Goal: Transaction & Acquisition: Purchase product/service

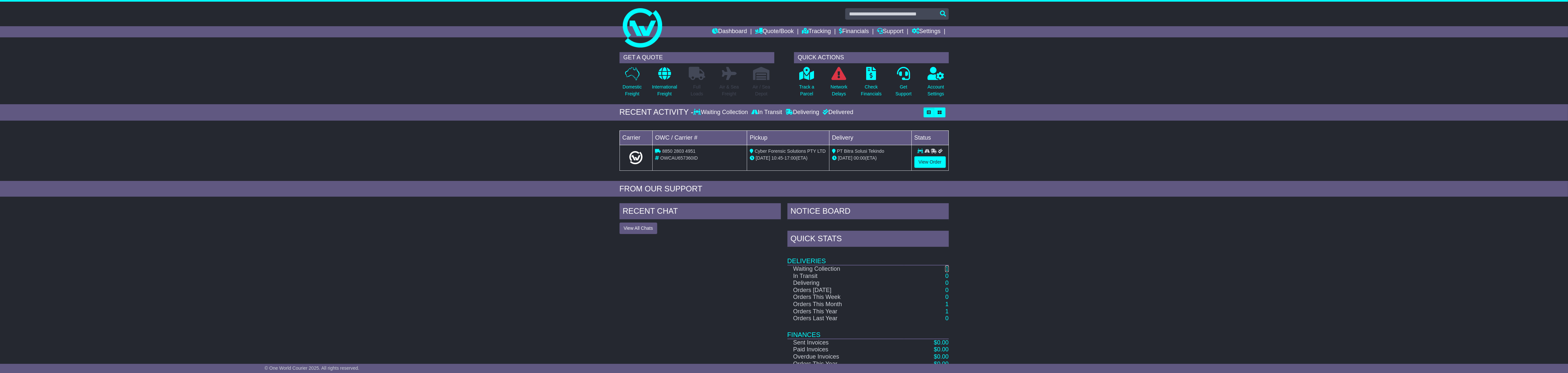
click at [947, 267] on link "1" at bounding box center [947, 269] width 3 height 7
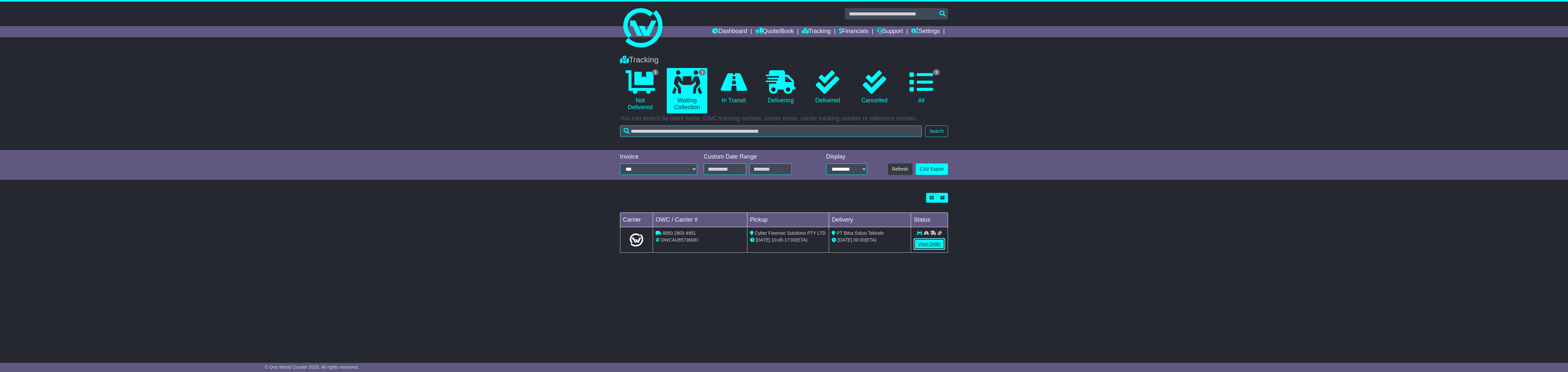
click at [920, 243] on link "View Order" at bounding box center [929, 244] width 32 height 12
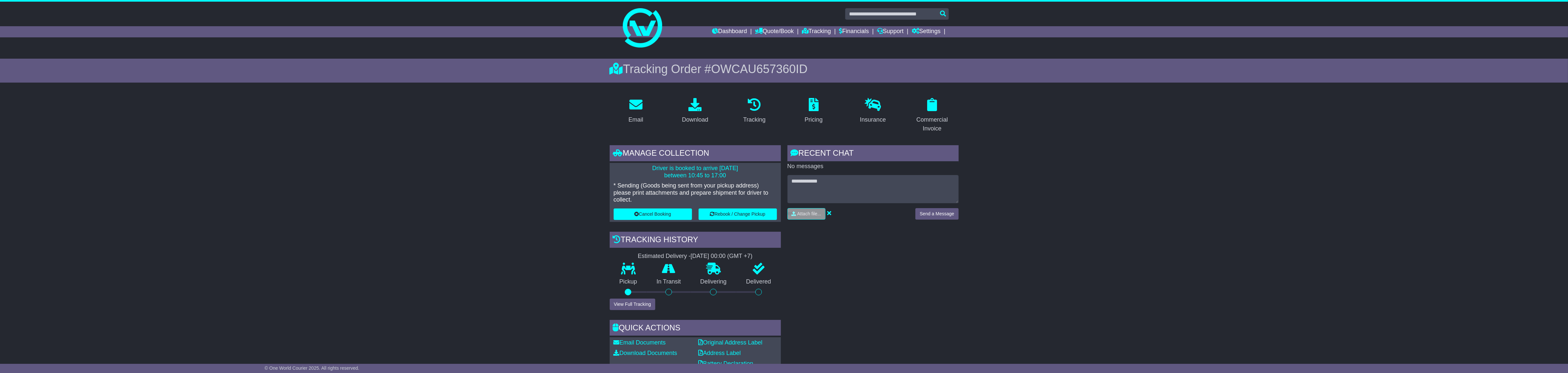
click at [746, 68] on span "OWCAU657360ID" at bounding box center [759, 69] width 97 height 13
copy span "OWCAU657360ID"
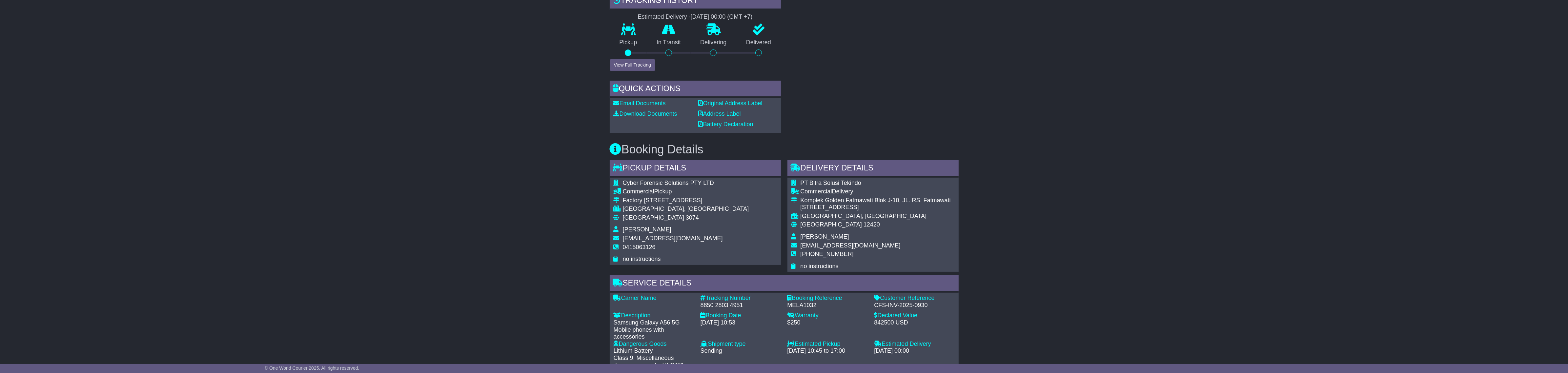
scroll to position [245, 0]
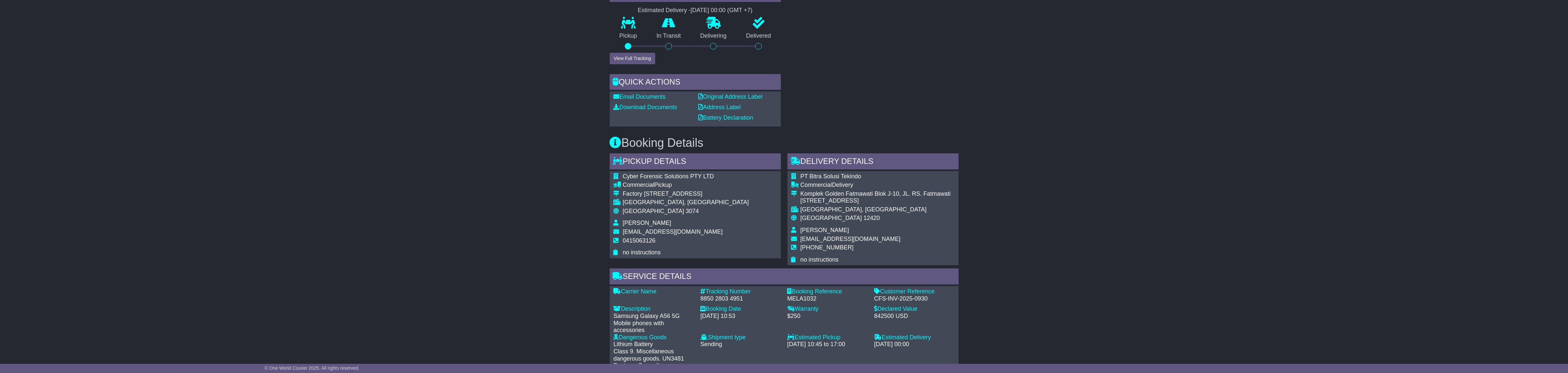
click at [733, 296] on div "8850 2803 4951" at bounding box center [740, 299] width 80 height 7
click at [733, 302] on div "8850 2803 4951" at bounding box center [740, 299] width 80 height 7
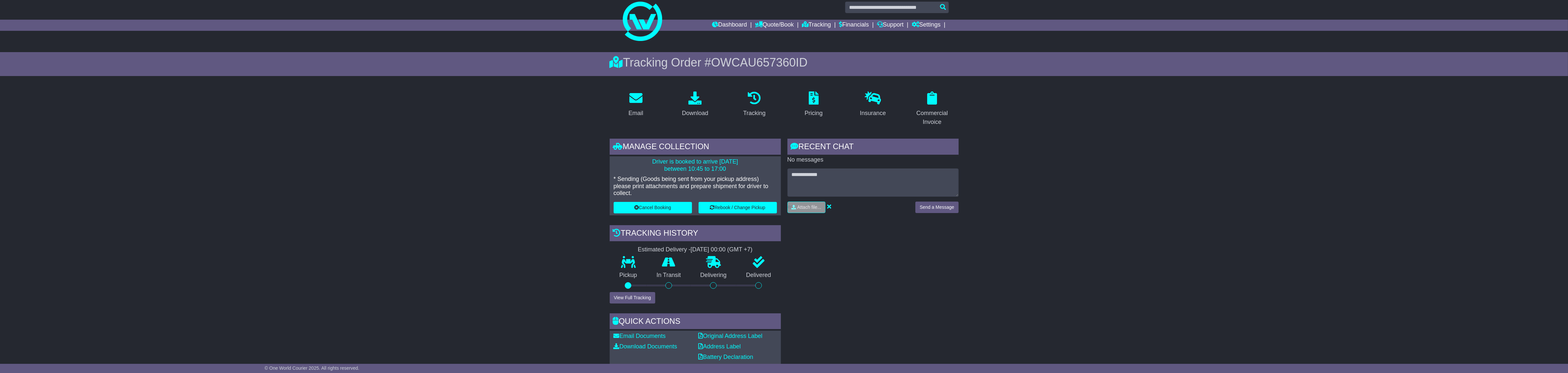
scroll to position [0, 0]
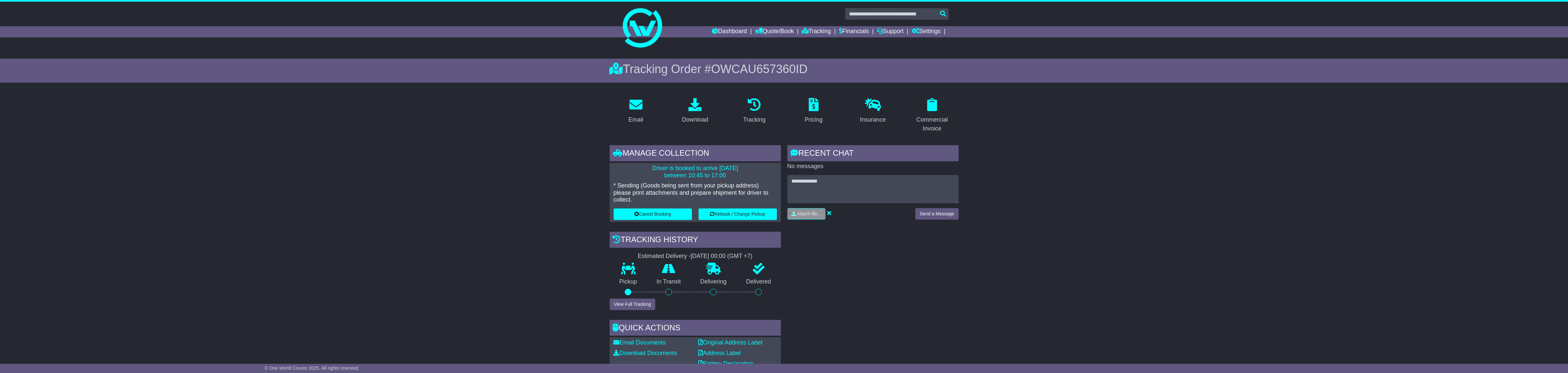
click at [753, 74] on span "OWCAU657360ID" at bounding box center [759, 69] width 97 height 13
copy span "OWCAU657360ID"
drag, startPoint x: 719, startPoint y: 25, endPoint x: 723, endPoint y: 29, distance: 5.7
click at [719, 25] on link at bounding box center [784, 28] width 336 height 53
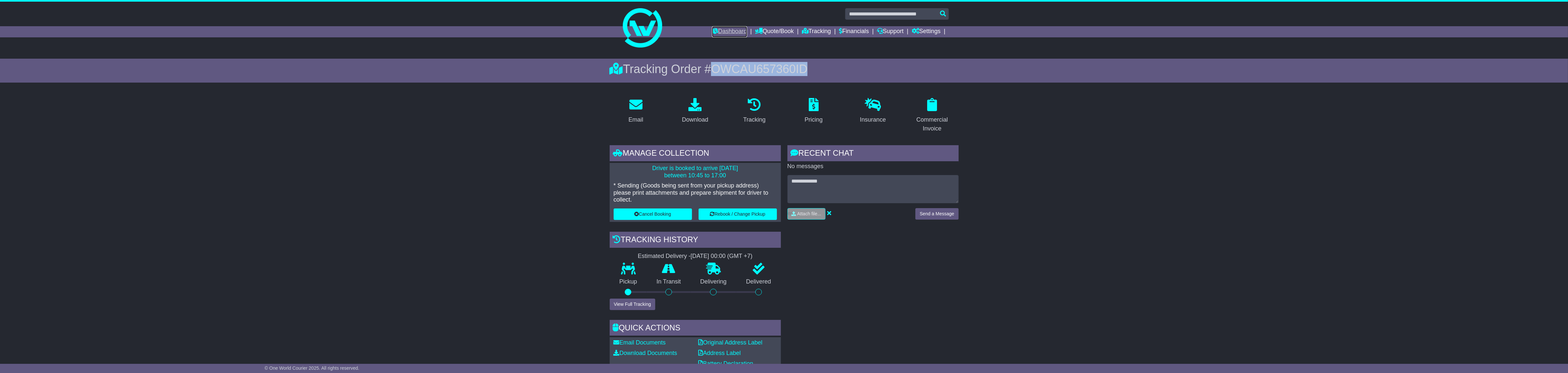
click at [724, 31] on link "Dashboard" at bounding box center [729, 32] width 35 height 11
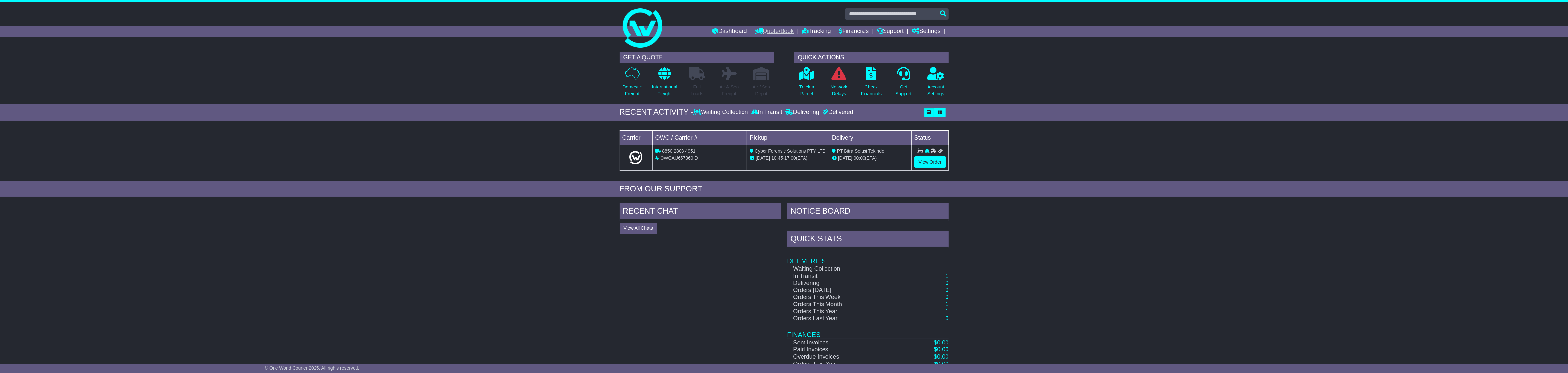
click at [769, 34] on link "Quote/Book" at bounding box center [774, 32] width 38 height 11
click at [763, 44] on link "Domestic" at bounding box center [781, 43] width 52 height 7
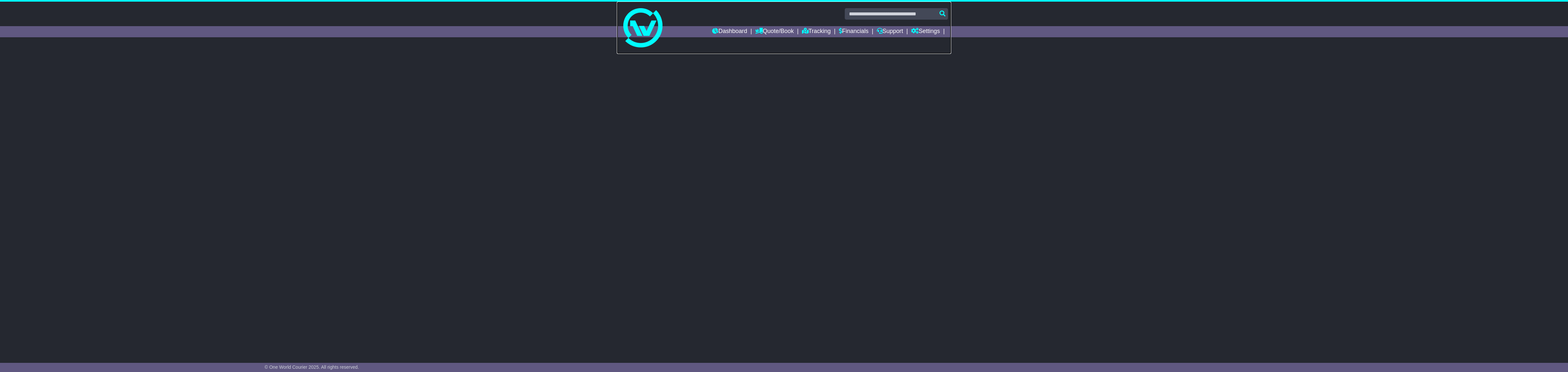
select select
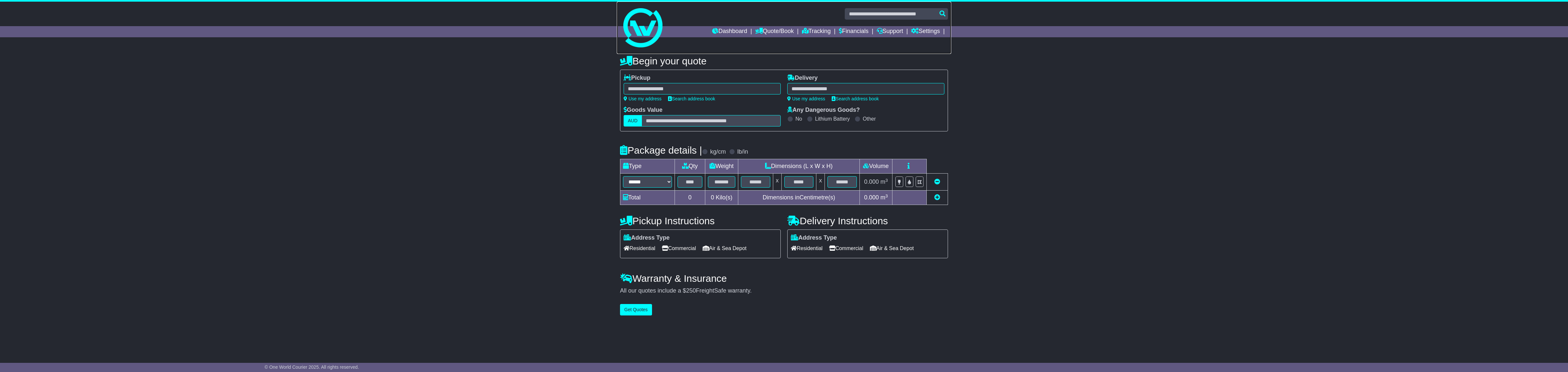
click at [781, 38] on link at bounding box center [784, 28] width 335 height 52
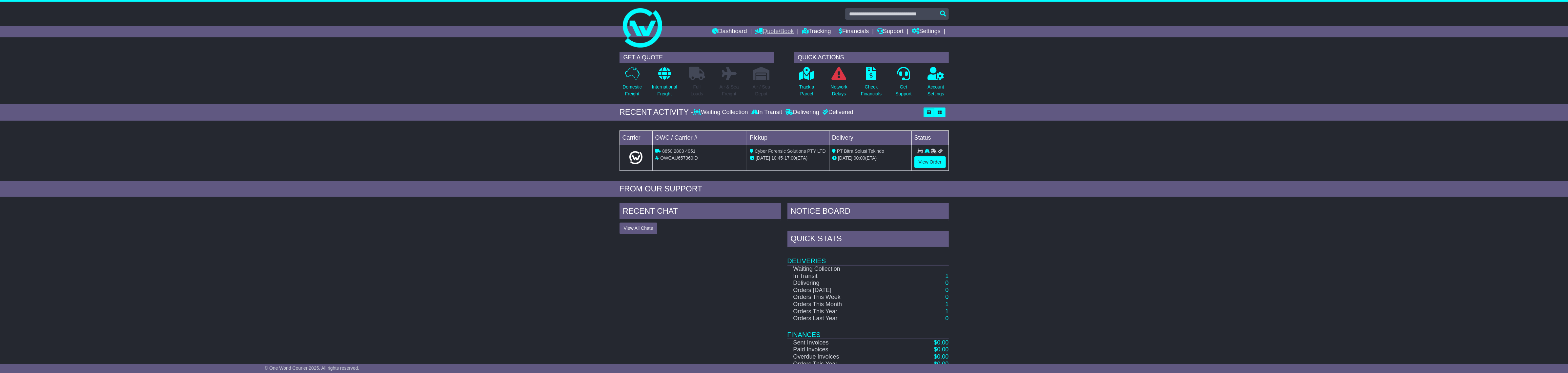
click at [780, 27] on link "Quote/Book" at bounding box center [774, 32] width 38 height 11
click at [779, 49] on link "International" at bounding box center [781, 50] width 52 height 7
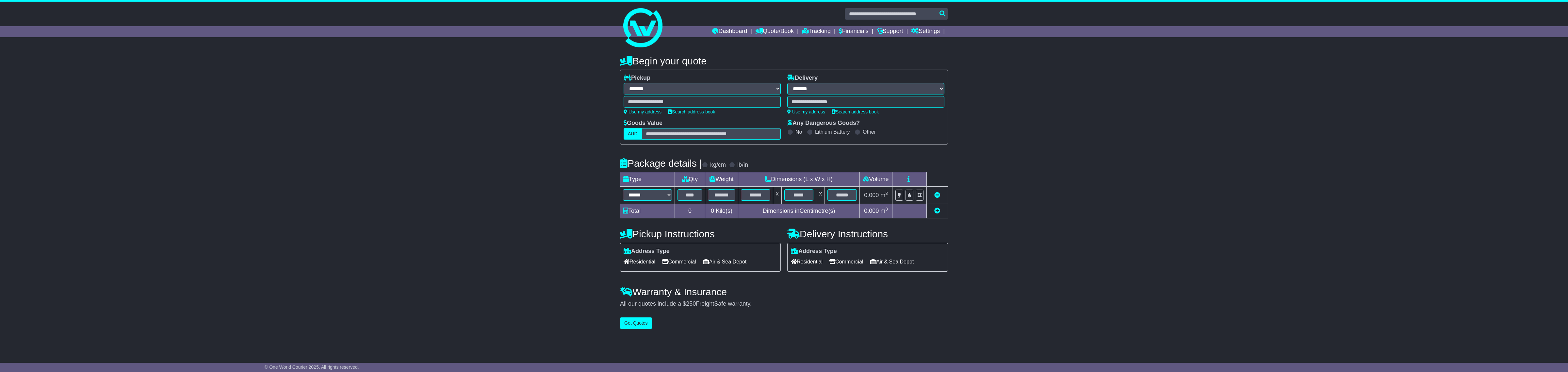
select select "**"
drag, startPoint x: 749, startPoint y: 24, endPoint x: 735, endPoint y: 27, distance: 14.3
click at [749, 24] on link at bounding box center [784, 28] width 335 height 52
click at [726, 28] on link "Dashboard" at bounding box center [729, 32] width 35 height 11
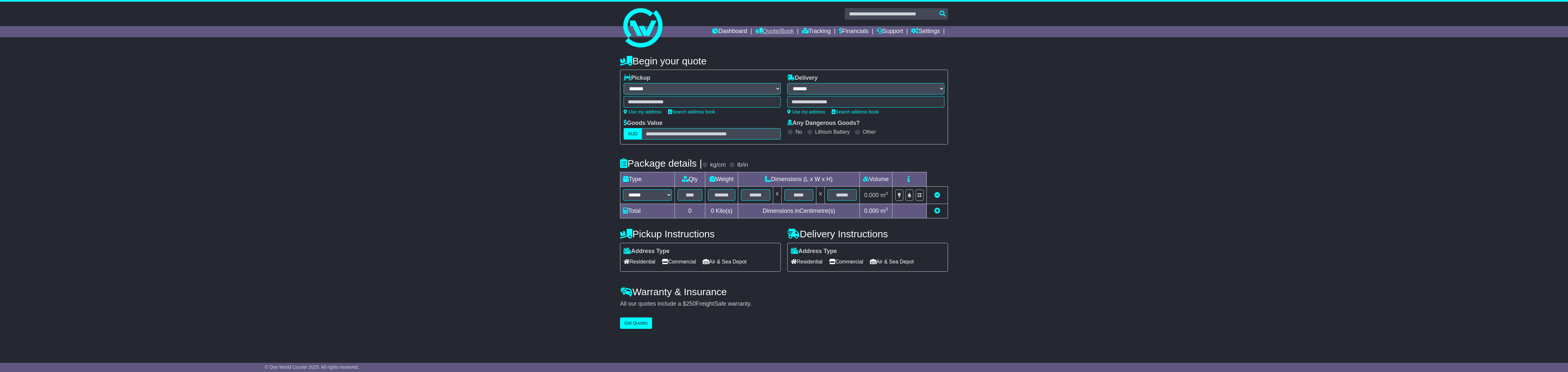
click at [782, 33] on link "Quote/Book" at bounding box center [774, 32] width 38 height 11
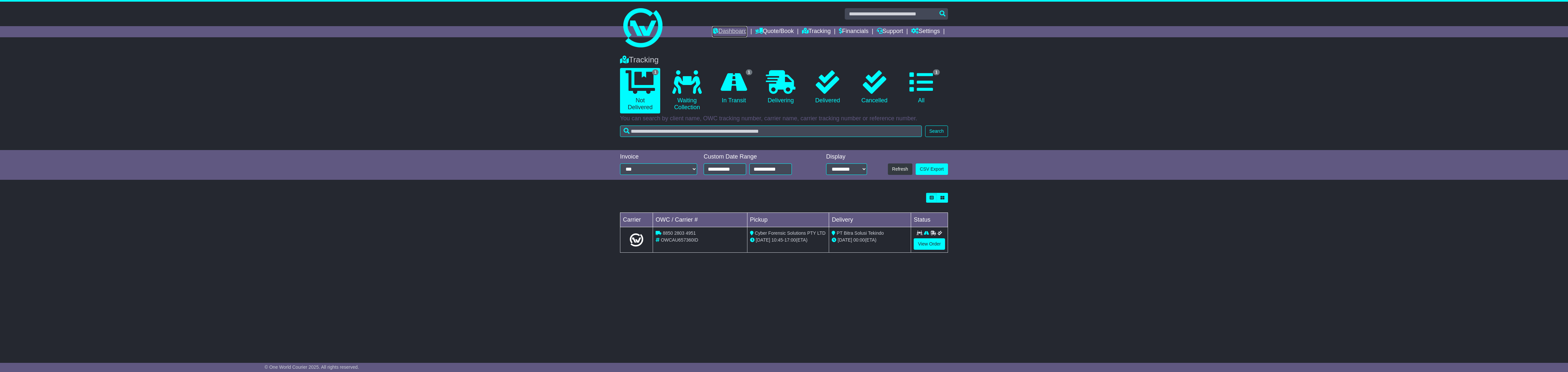
click at [712, 35] on link "Dashboard" at bounding box center [729, 32] width 35 height 11
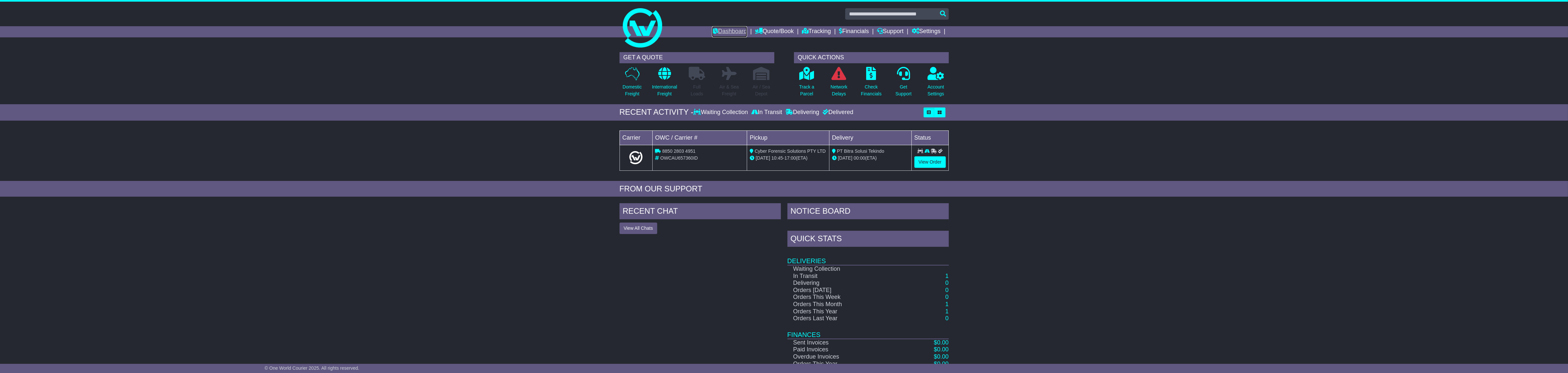
click at [735, 30] on link "Dashboard" at bounding box center [729, 32] width 35 height 11
click at [761, 29] on link "Quote/Book" at bounding box center [774, 32] width 38 height 11
click at [768, 56] on link "Saved Quotes" at bounding box center [781, 57] width 52 height 7
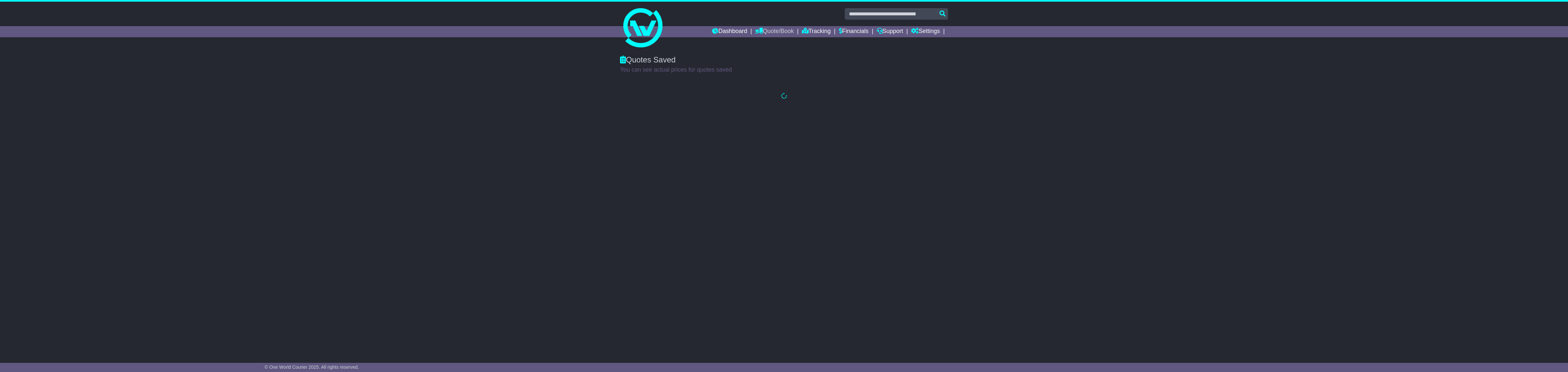
click at [773, 35] on link "Quote/Book" at bounding box center [774, 32] width 38 height 11
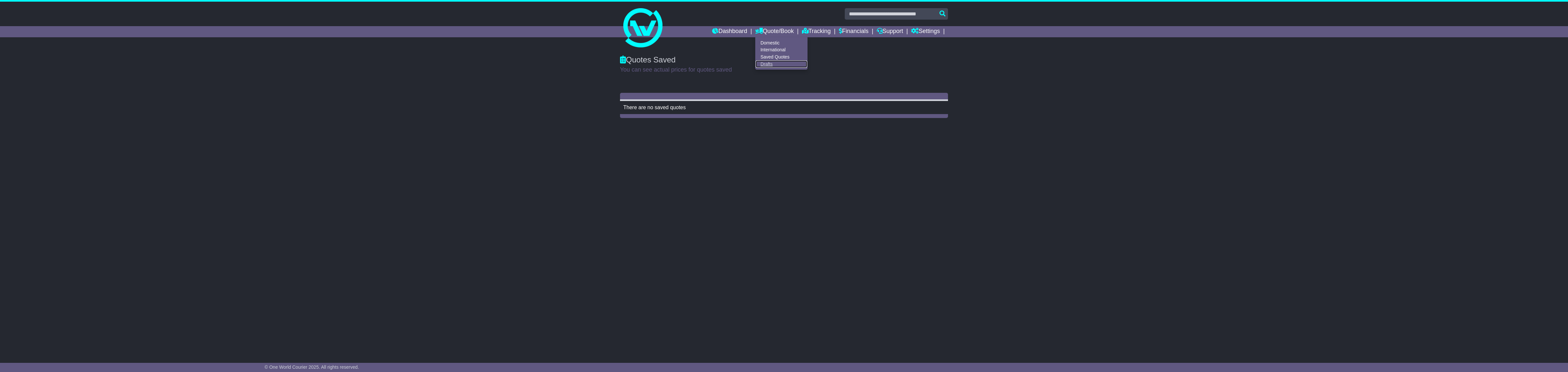
click at [757, 64] on link "Drafts" at bounding box center [781, 64] width 52 height 7
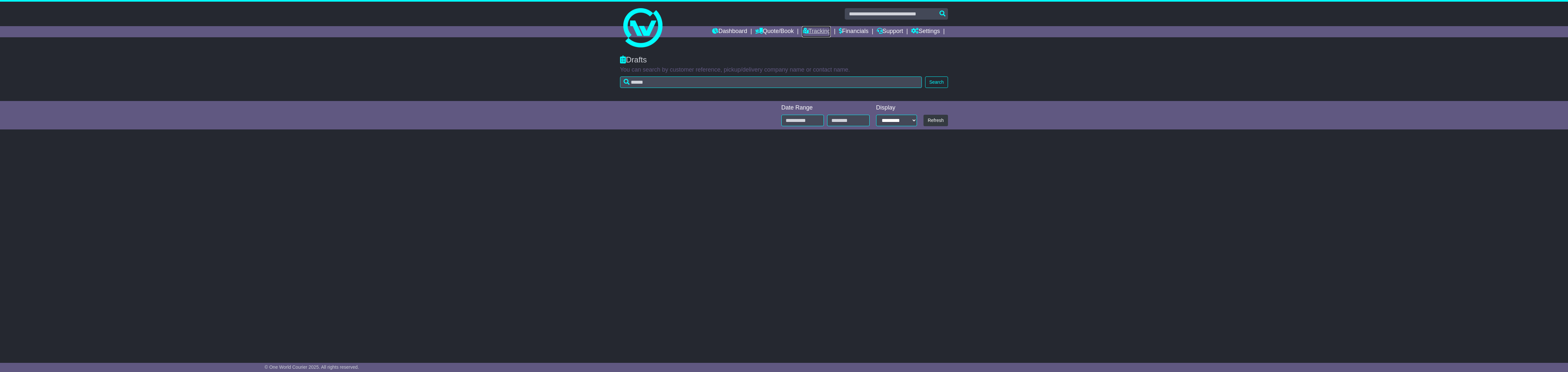
click at [808, 32] on link "Tracking" at bounding box center [816, 32] width 29 height 11
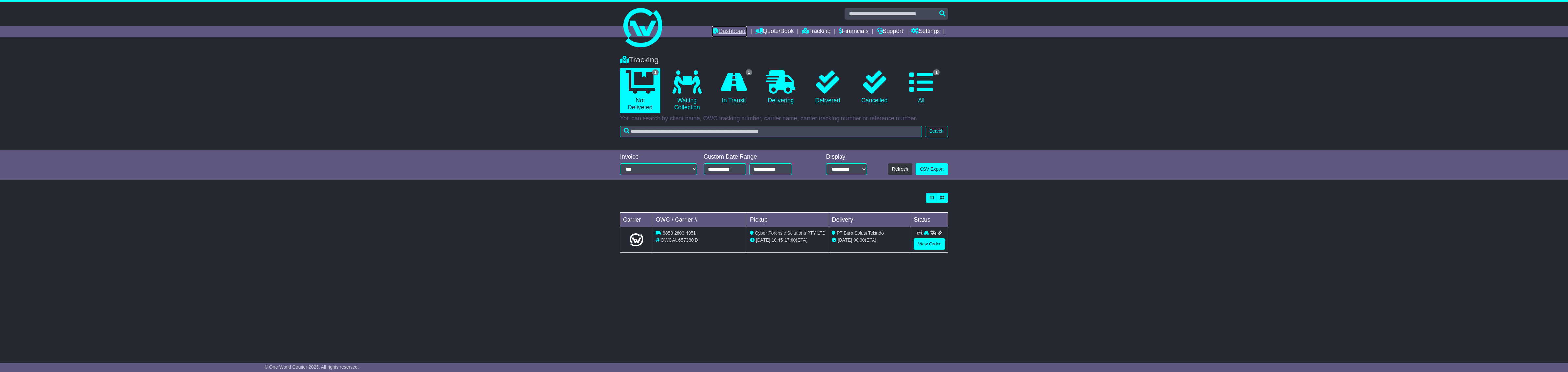
click at [724, 37] on link "Dashboard" at bounding box center [729, 32] width 35 height 11
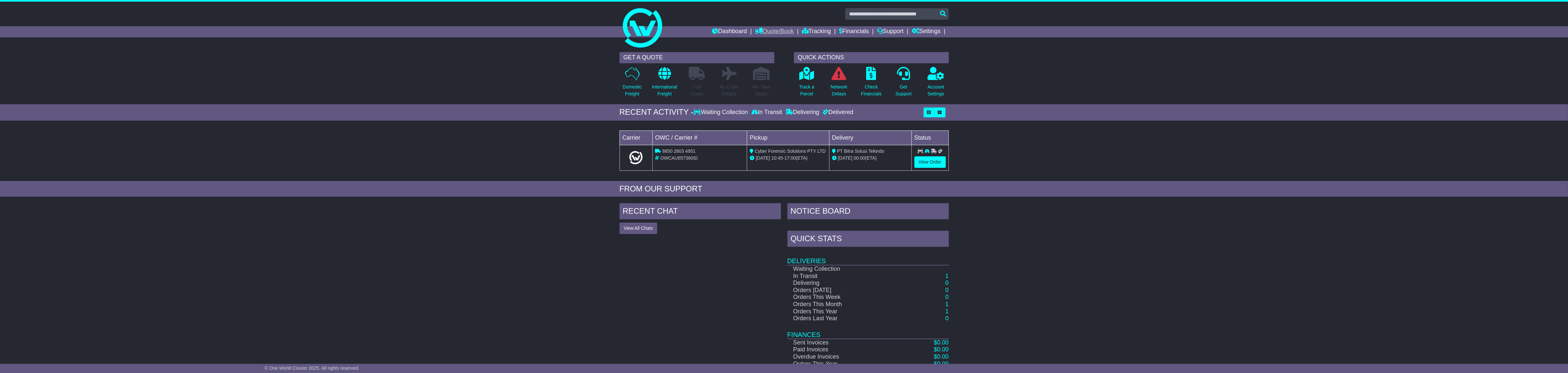
click at [773, 29] on link "Quote/Book" at bounding box center [774, 32] width 38 height 11
click at [766, 43] on link "Domestic" at bounding box center [781, 43] width 52 height 7
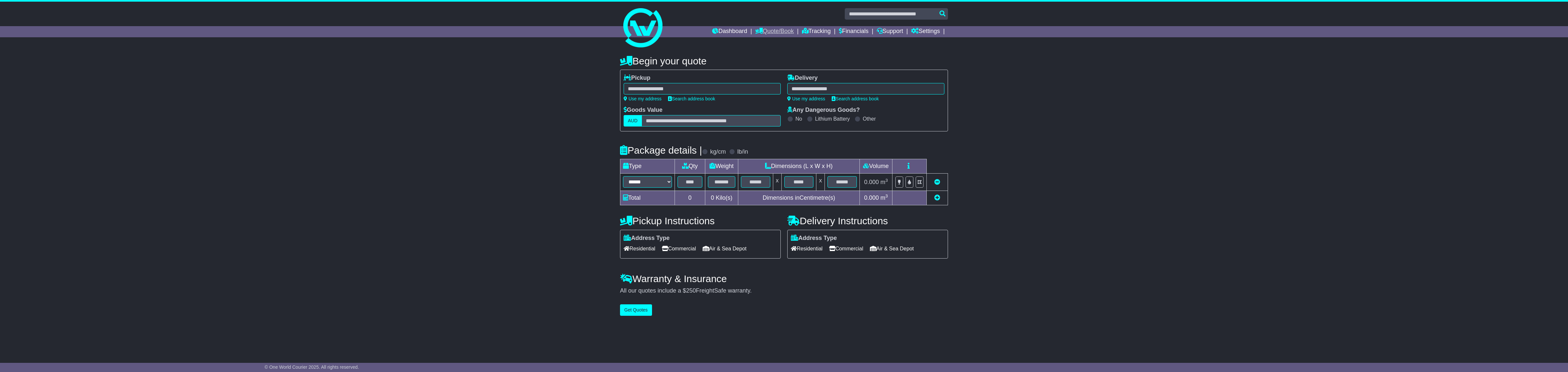
click at [772, 33] on link "Quote/Book" at bounding box center [774, 32] width 38 height 11
click at [769, 57] on link "Saved Quotes" at bounding box center [781, 57] width 52 height 7
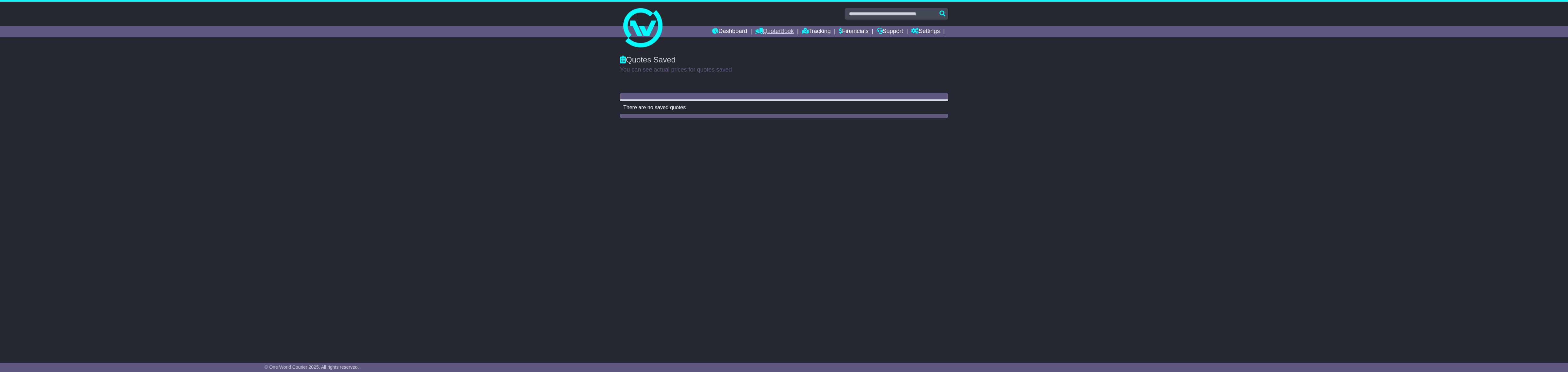
click at [772, 30] on link "Quote/Book" at bounding box center [774, 32] width 38 height 11
click at [777, 46] on link "International" at bounding box center [781, 50] width 52 height 7
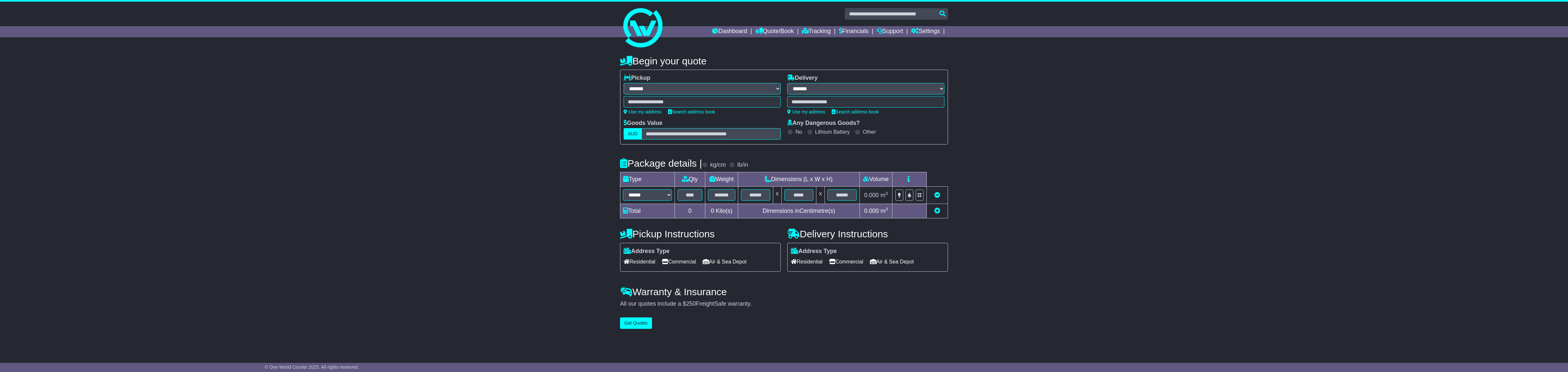
select select "**"
click at [668, 197] on select "****** ****** *** ******** ***** **** **** ****** *** *******" at bounding box center [647, 195] width 49 height 12
click at [623, 189] on select "****** ****** *** ******** ***** **** **** ****** *** *******" at bounding box center [647, 195] width 49 height 12
click at [649, 196] on select "****** ****** *** ******** ***** **** **** ****** *** *******" at bounding box center [647, 195] width 49 height 12
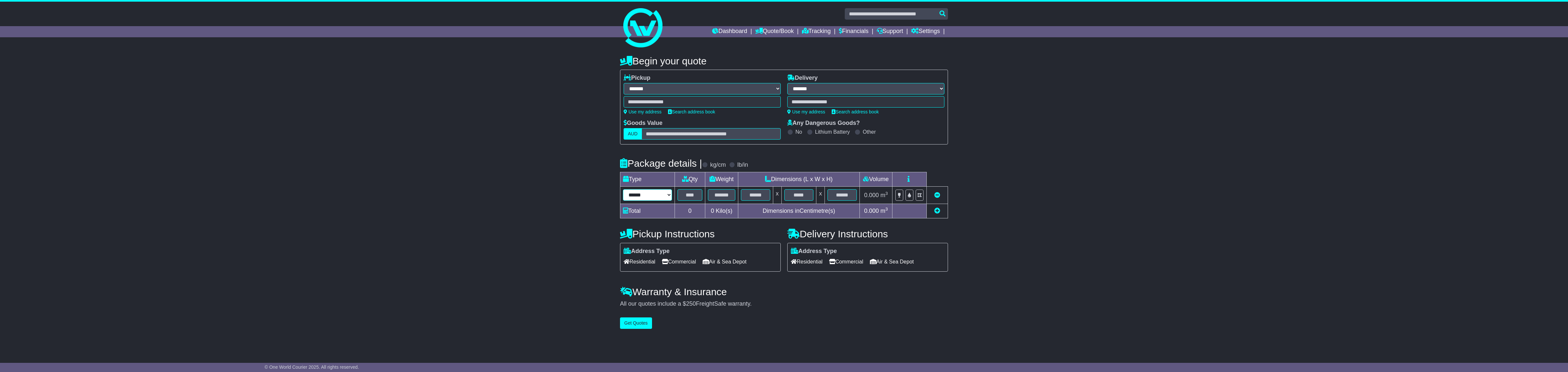
select select "*****"
click at [623, 189] on select "****** ****** *** ******** ***** **** **** ****** *** *******" at bounding box center [647, 195] width 49 height 12
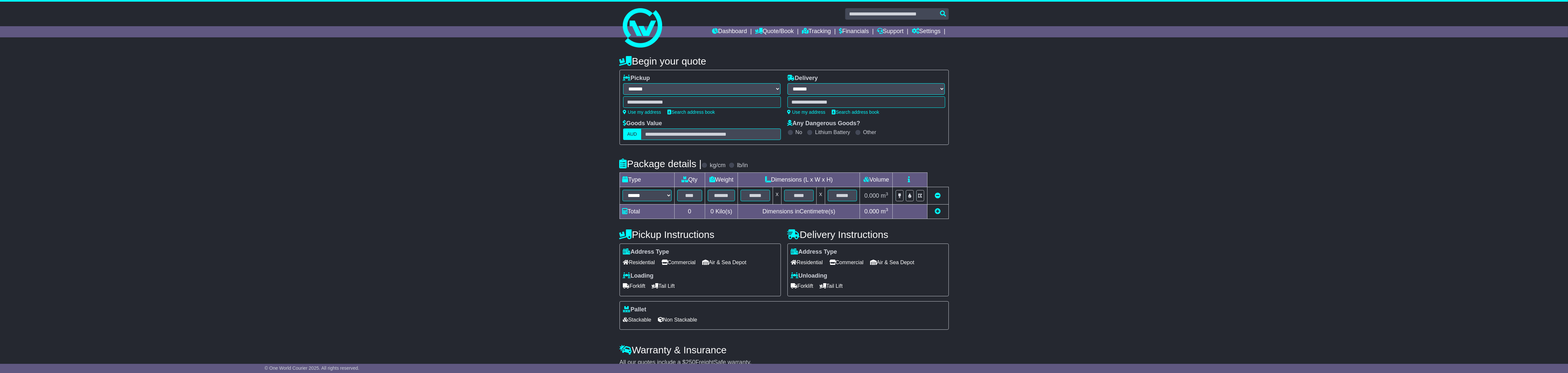
click at [549, 226] on div "**********" at bounding box center [784, 219] width 1568 height 341
click at [739, 264] on span "Air & Sea Depot" at bounding box center [724, 262] width 44 height 10
click at [899, 258] on span "Air & Sea Depot" at bounding box center [892, 262] width 44 height 10
click at [739, 259] on span "Air & Sea Depot" at bounding box center [724, 262] width 44 height 10
click at [851, 259] on span "Commercial" at bounding box center [846, 262] width 34 height 10
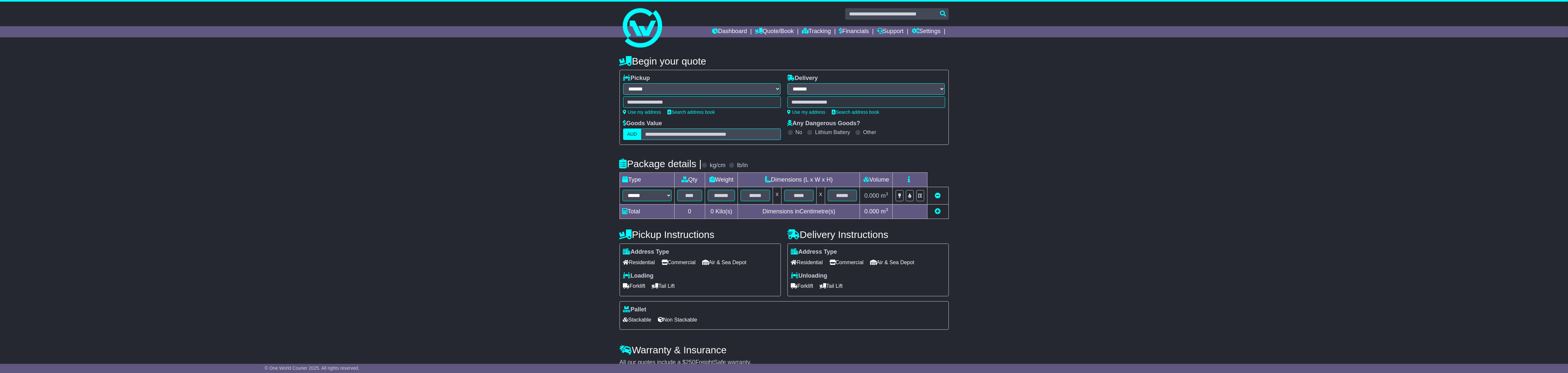
click at [695, 266] on span "Commercial" at bounding box center [678, 262] width 34 height 10
drag, startPoint x: 680, startPoint y: 253, endPoint x: 625, endPoint y: 244, distance: 55.7
click at [625, 244] on div "Address Type Residential Commercial [GEOGRAPHIC_DATA] Loading Forklift Tail Lift" at bounding box center [700, 270] width 161 height 53
click at [672, 242] on div "Pickup Instructions Address Type Residential Commercial [GEOGRAPHIC_DATA] Loadi…" at bounding box center [700, 263] width 168 height 75
click at [683, 230] on h4 "Pickup Instructions" at bounding box center [700, 234] width 161 height 11
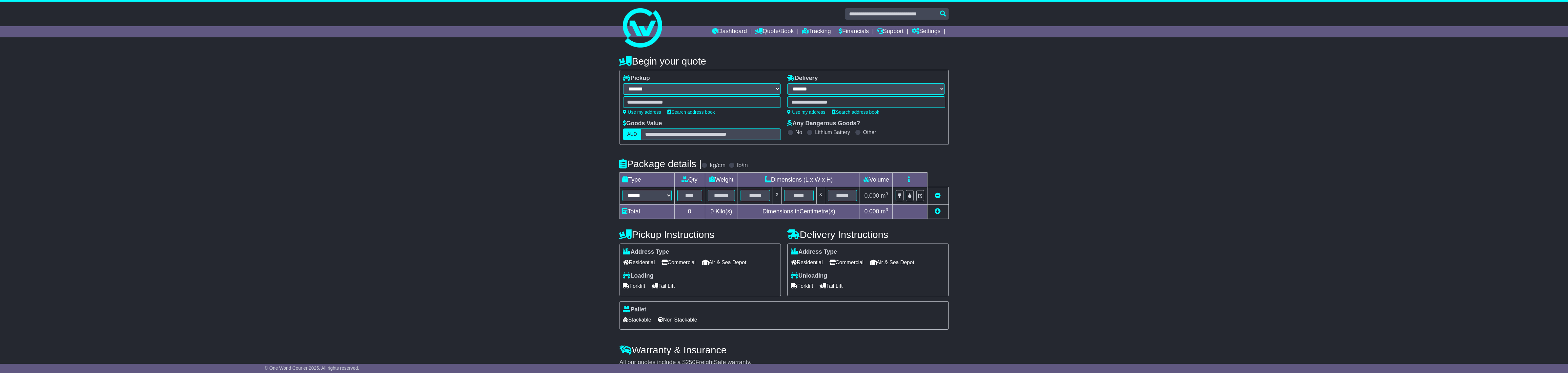
click at [683, 230] on h4 "Pickup Instructions" at bounding box center [700, 234] width 161 height 11
click at [826, 231] on h4 "Delivery Instructions" at bounding box center [868, 234] width 161 height 11
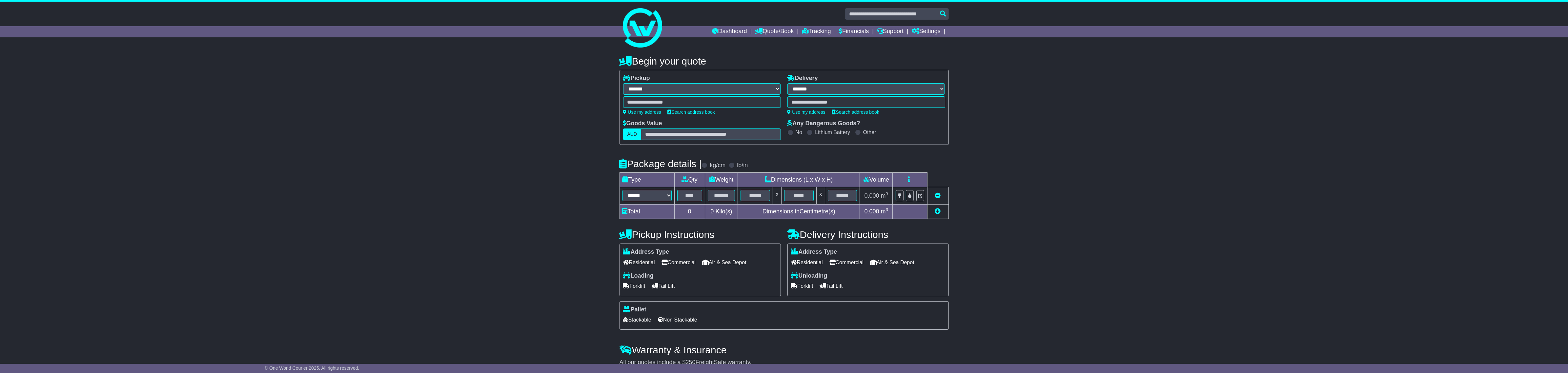
click at [650, 263] on span "Residential" at bounding box center [639, 262] width 32 height 10
click at [682, 261] on span "Commercial" at bounding box center [678, 262] width 34 height 10
